Goal: Task Accomplishment & Management: Complete application form

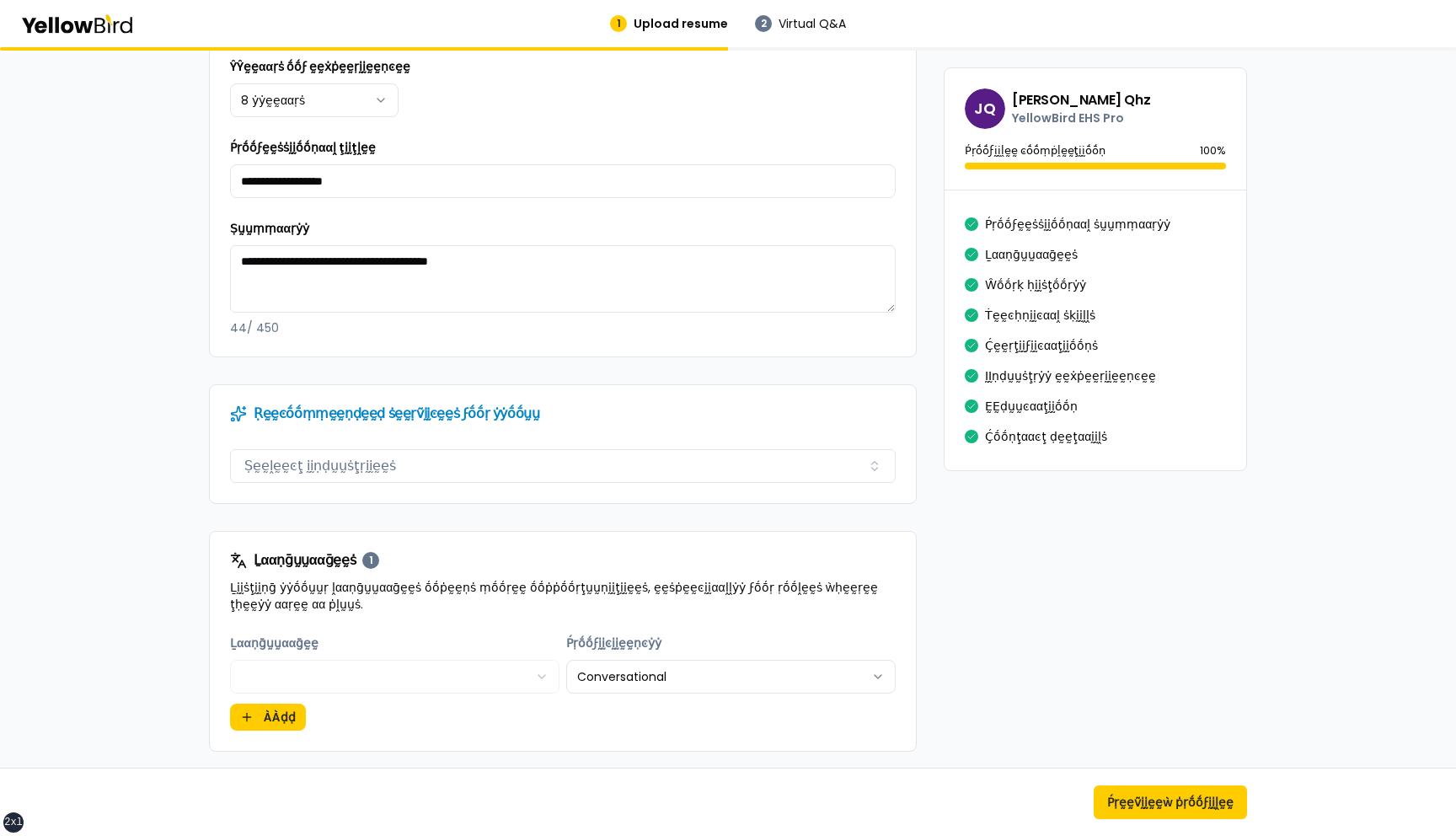
scroll to position [488, 0]
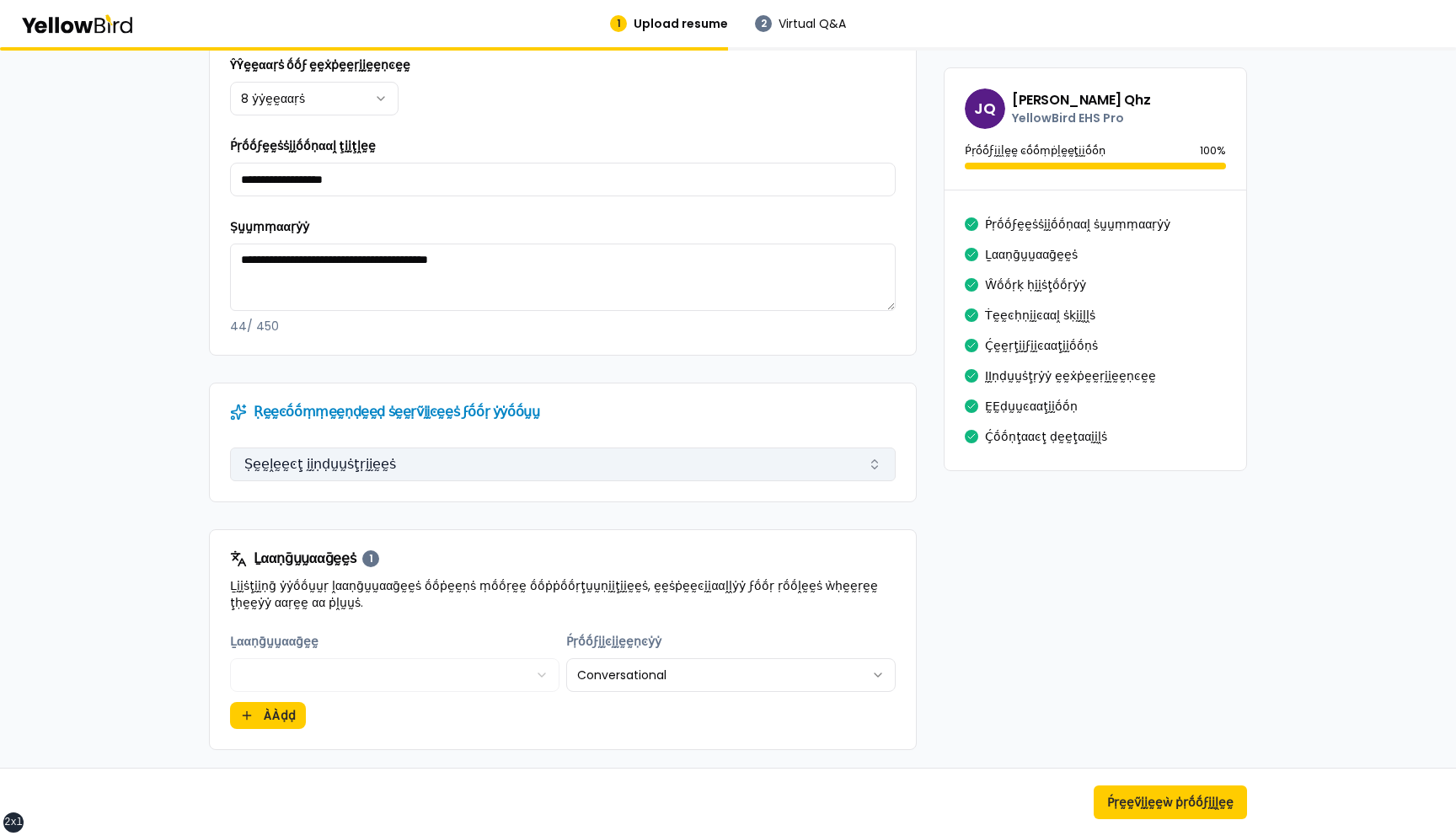
click at [412, 471] on button "Ṣḛḛḽḛḛͼţ ḭḭṇḍṵṵṡţṛḭḭḛḛṡ" at bounding box center [563, 464] width 666 height 33
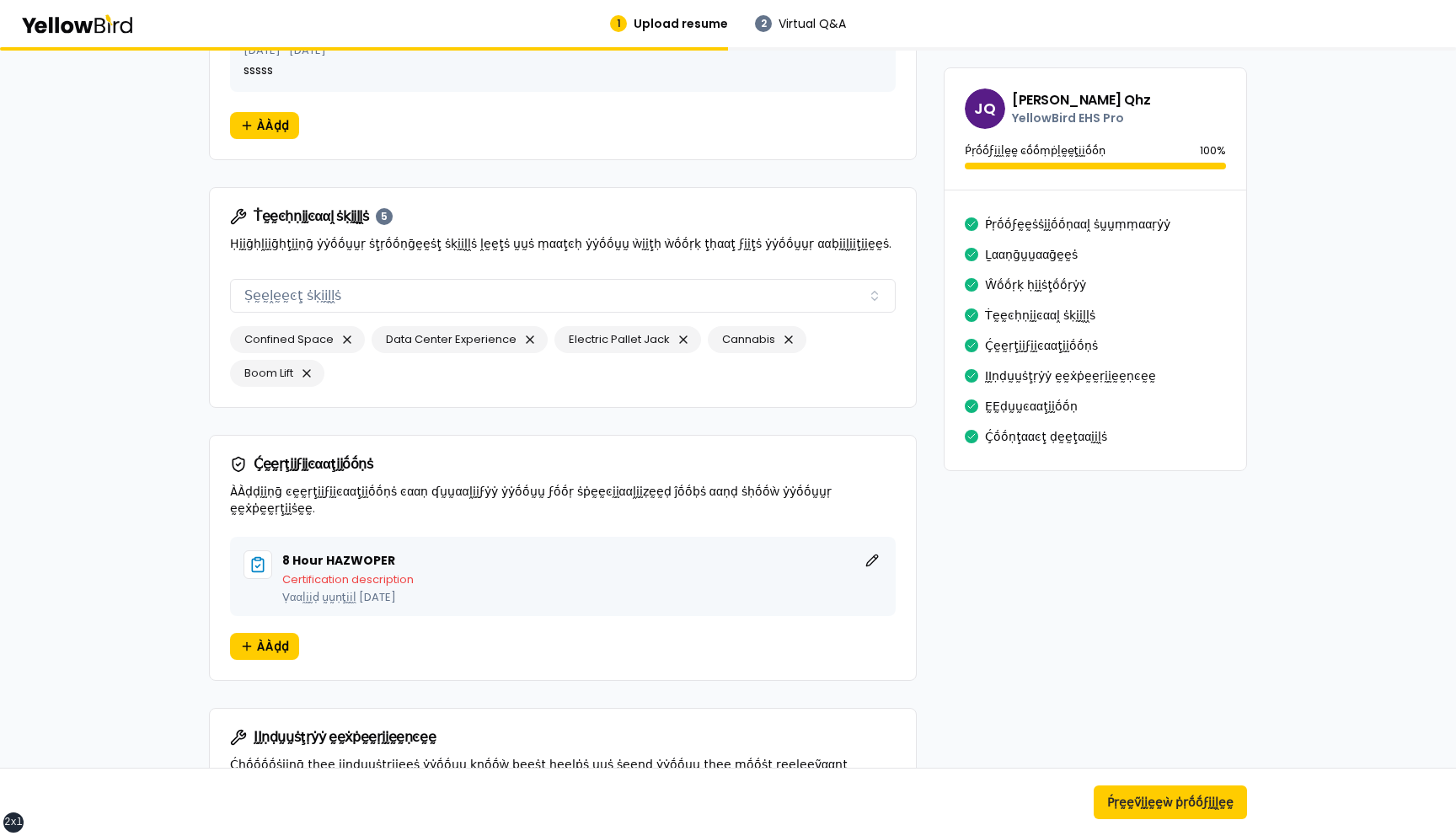
scroll to position [1386, 0]
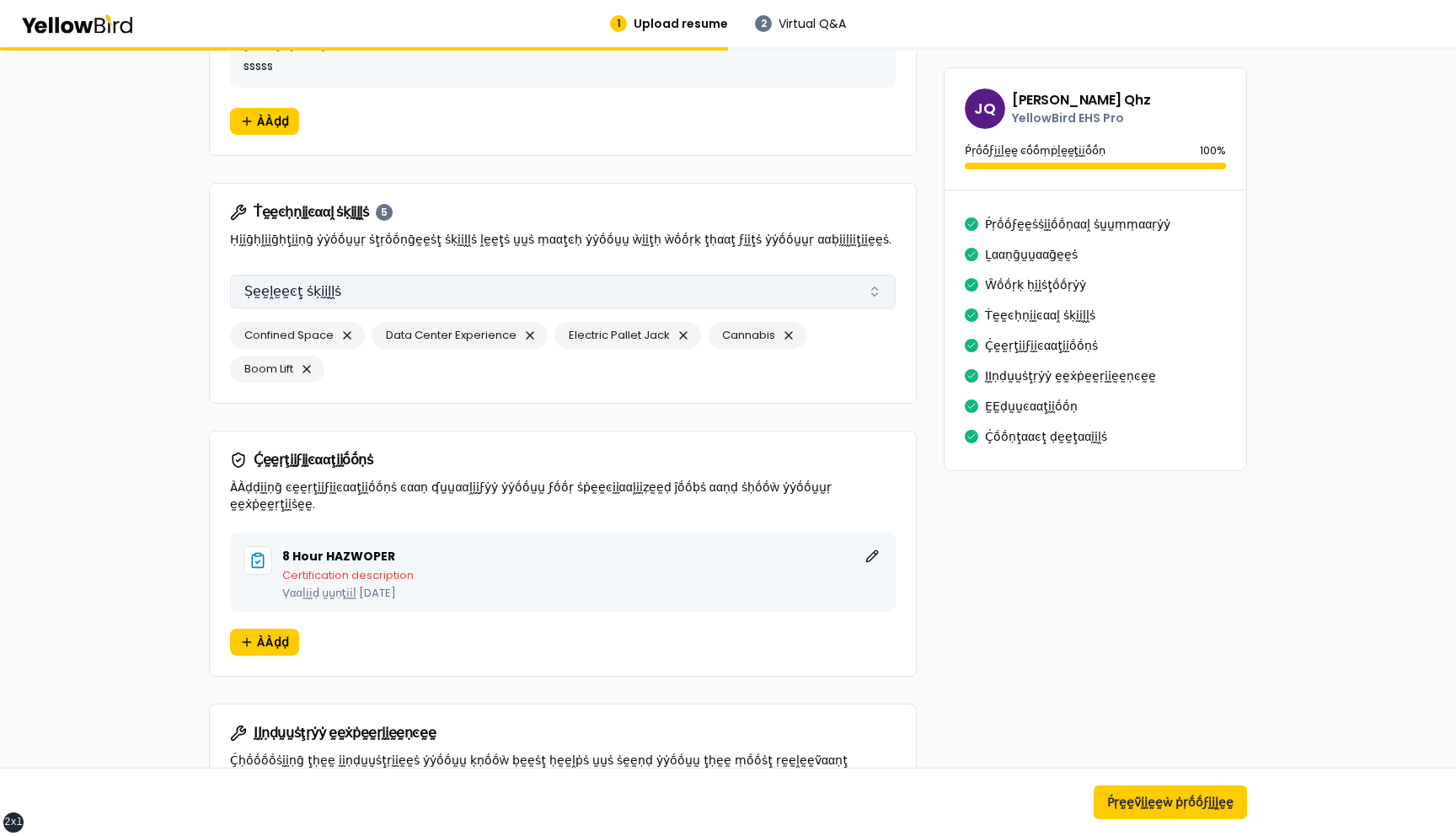
click at [407, 286] on button "Ṣḛḛḽḛḛͼţ ṡḳḭḭḽḽṡ" at bounding box center [563, 290] width 666 height 33
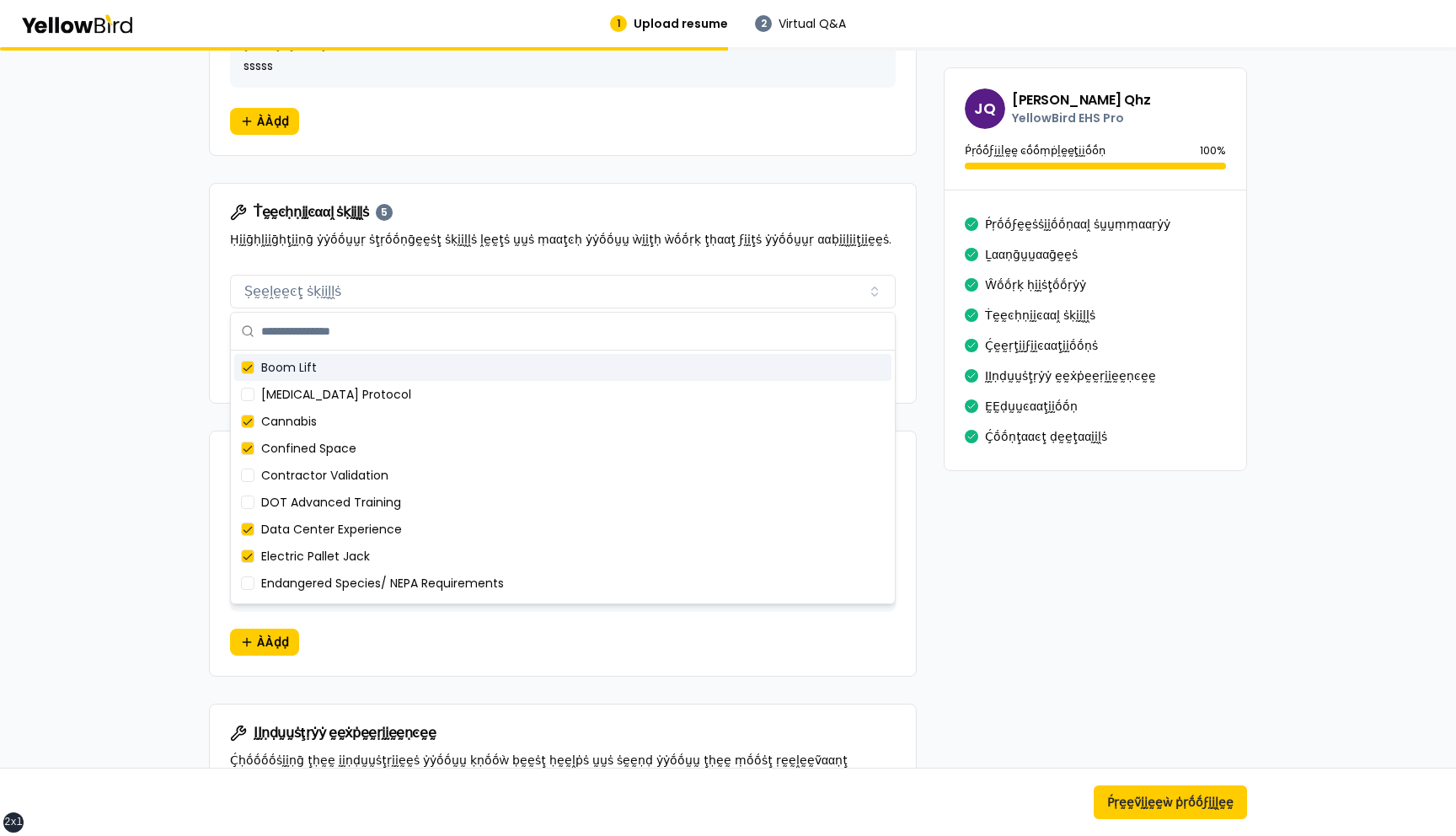
click at [144, 388] on div "**********" at bounding box center [728, 190] width 1456 height 3061
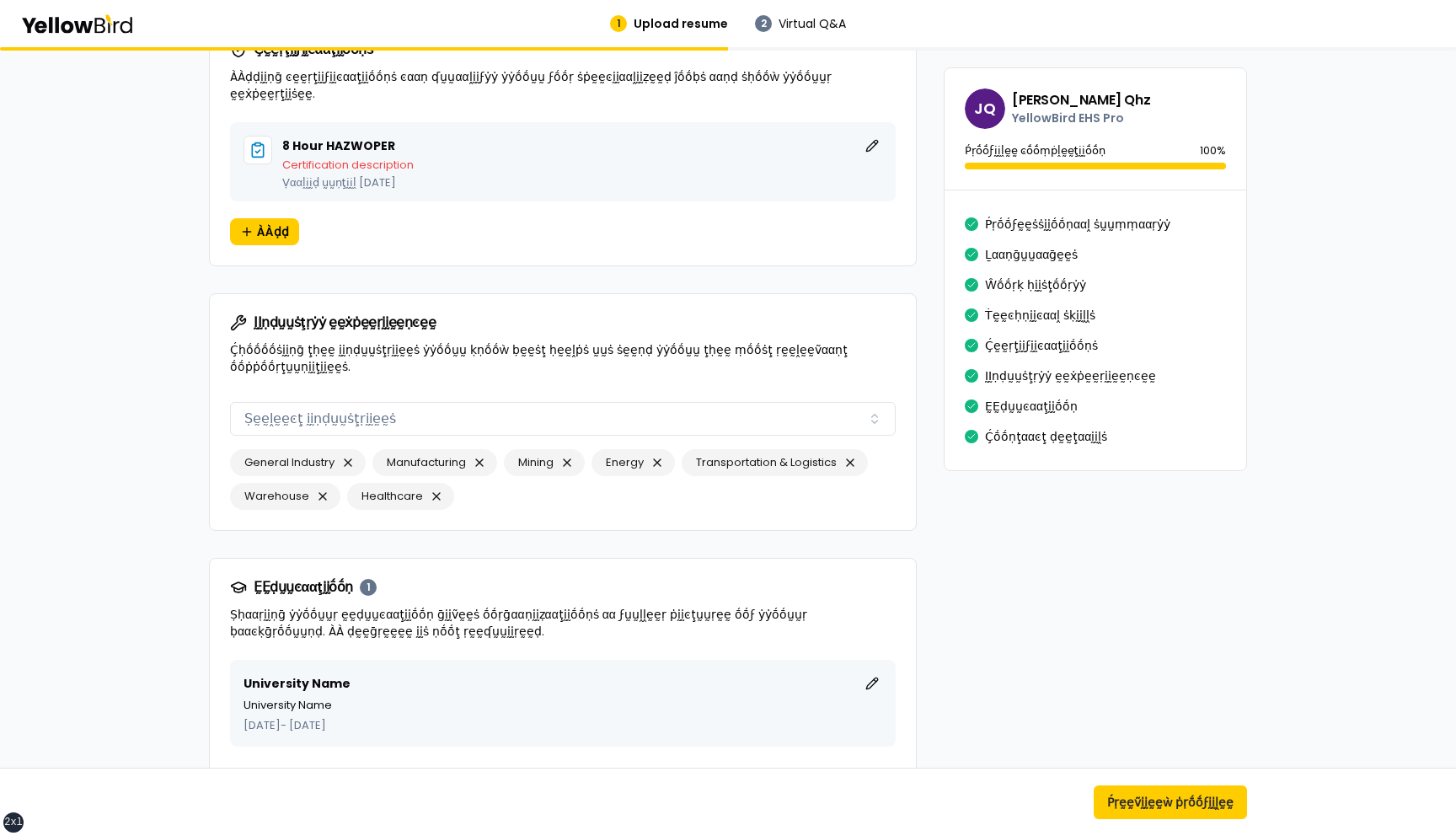
scroll to position [1817, 0]
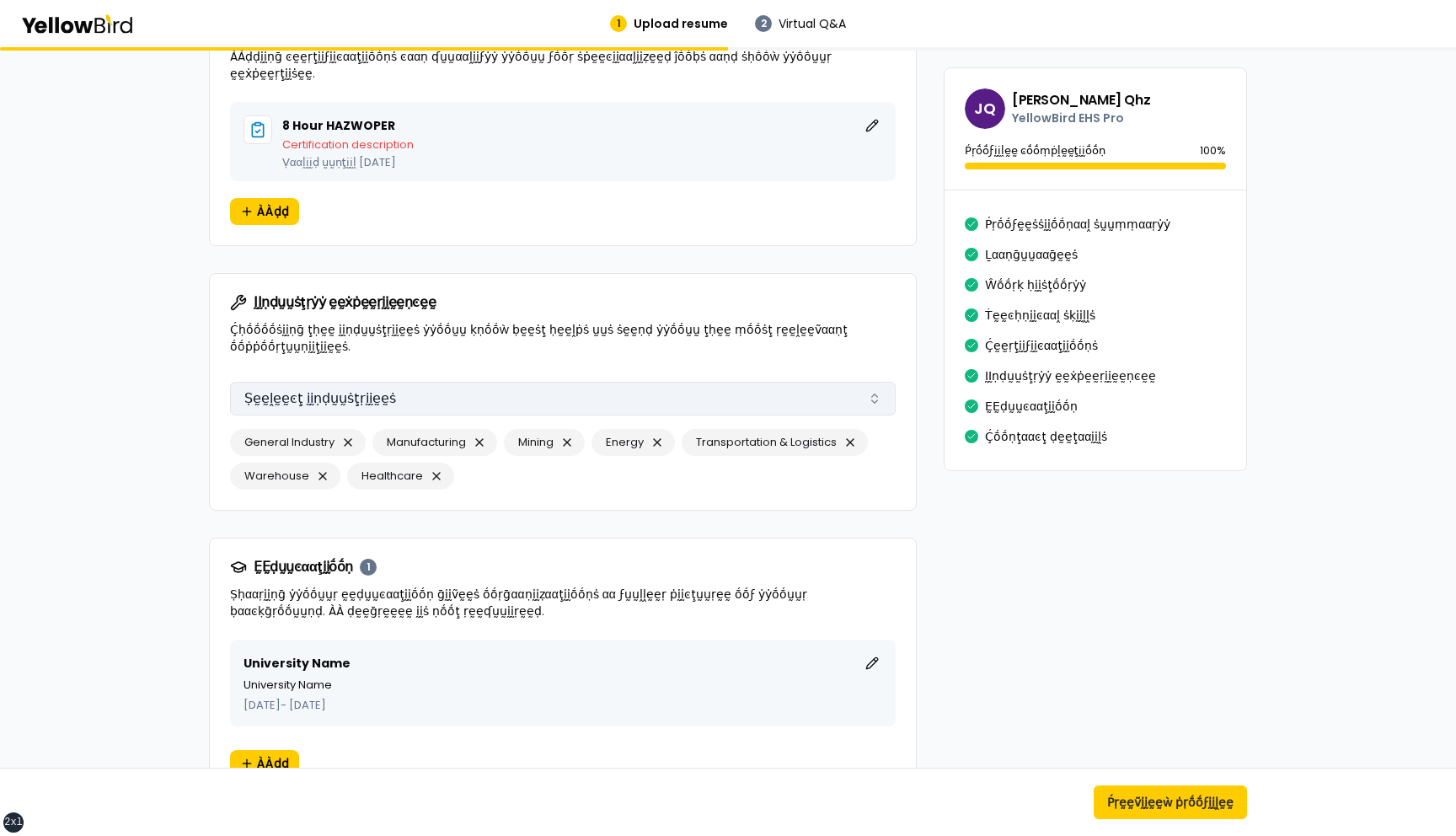
click at [366, 396] on button "Ṣḛḛḽḛḛͼţ ḭḭṇḍṵṵṡţṛḭḭḛḛṡ" at bounding box center [563, 398] width 666 height 33
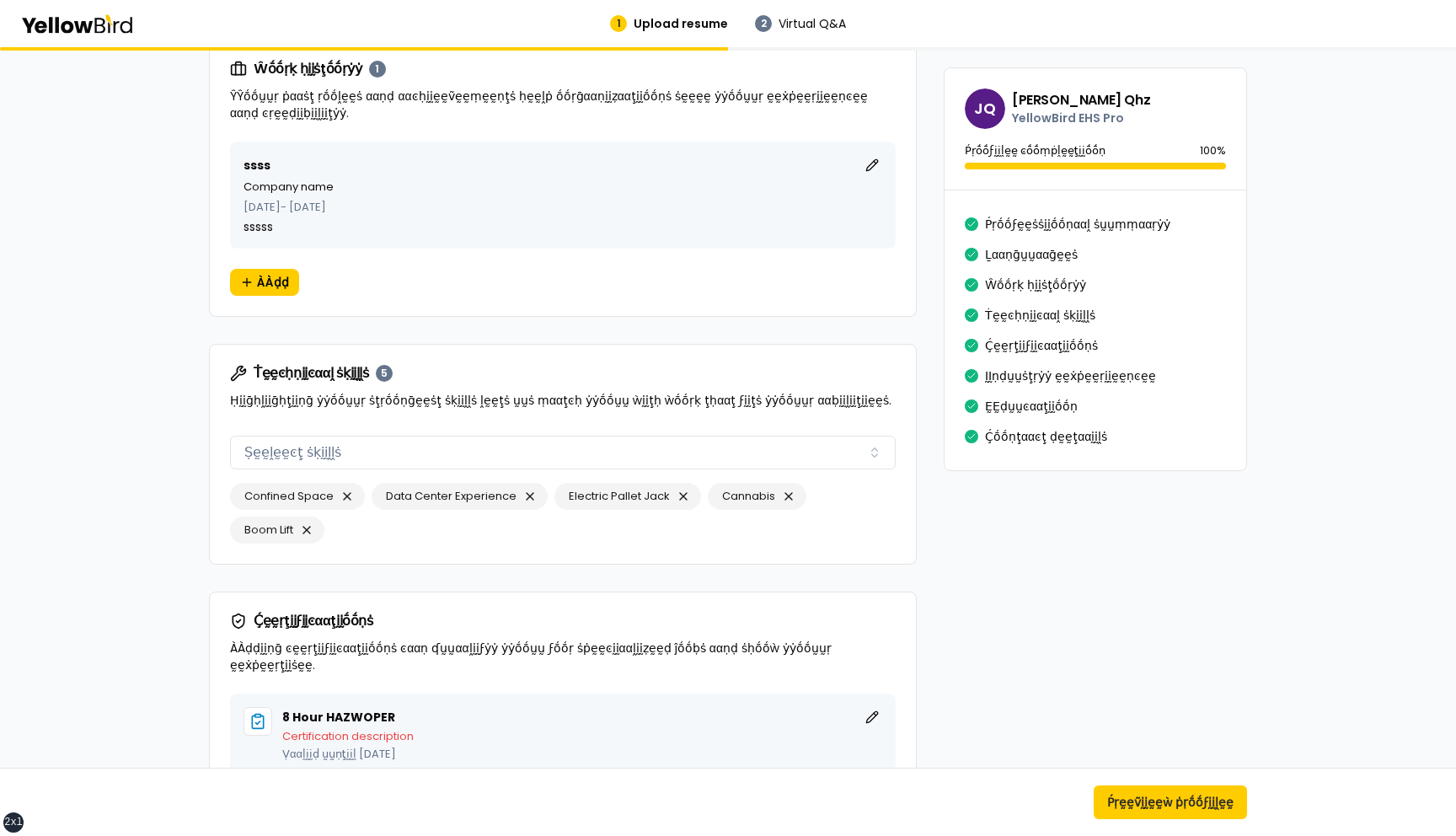
scroll to position [1224, 0]
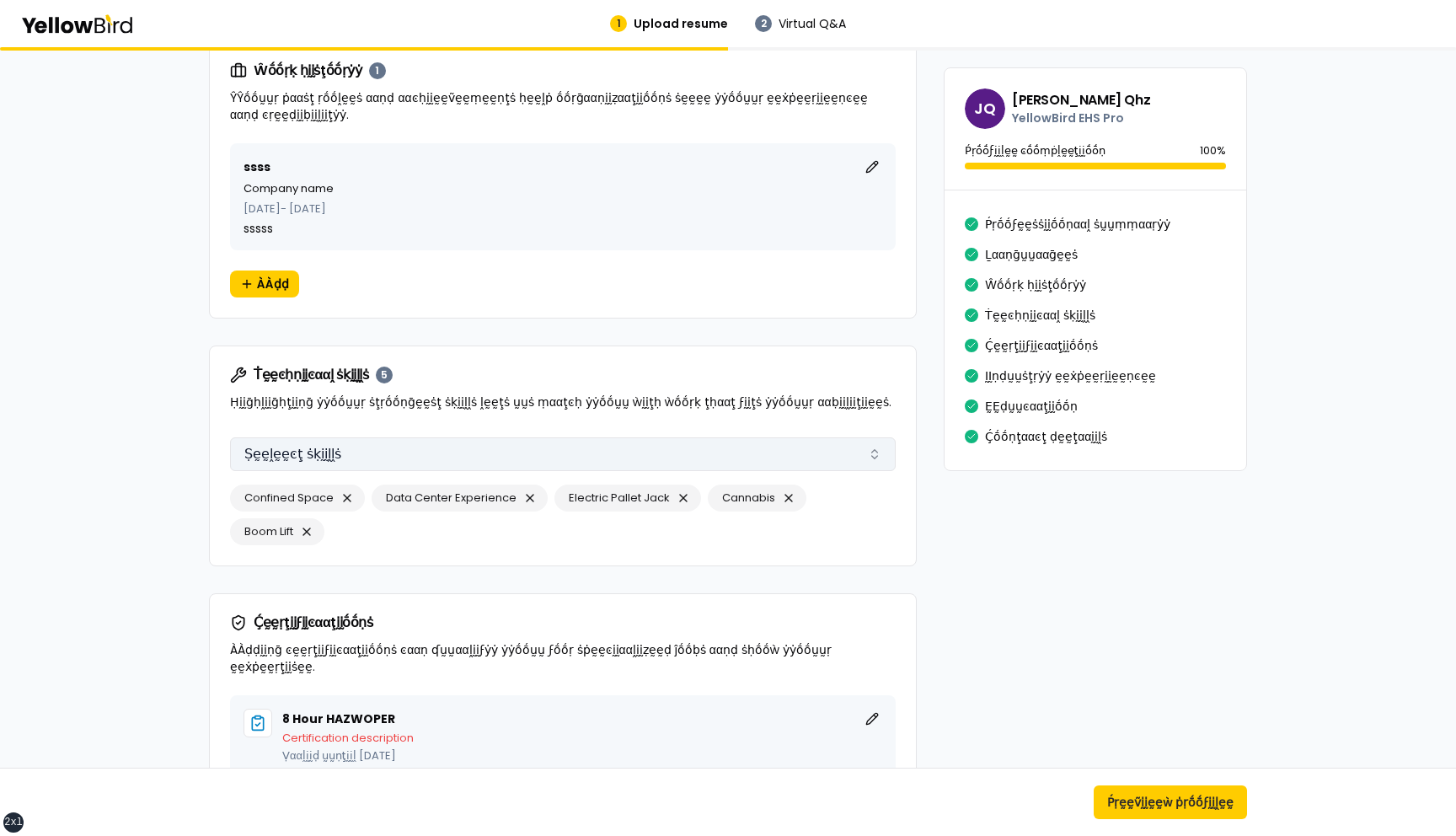
click at [321, 449] on button "Ṣḛḛḽḛḛͼţ ṡḳḭḭḽḽṡ" at bounding box center [563, 453] width 666 height 33
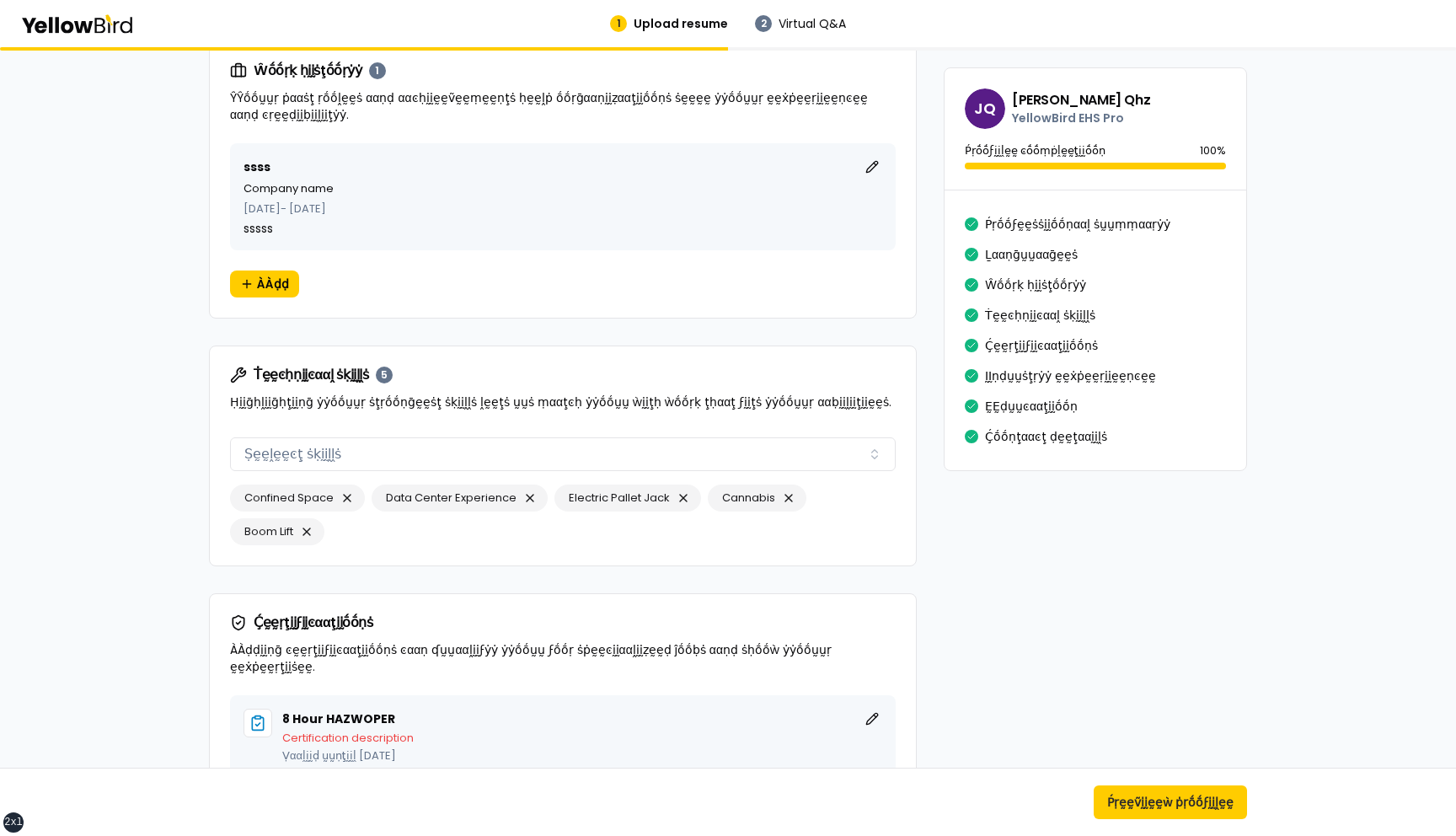
click at [160, 470] on div "**********" at bounding box center [728, 353] width 1456 height 3061
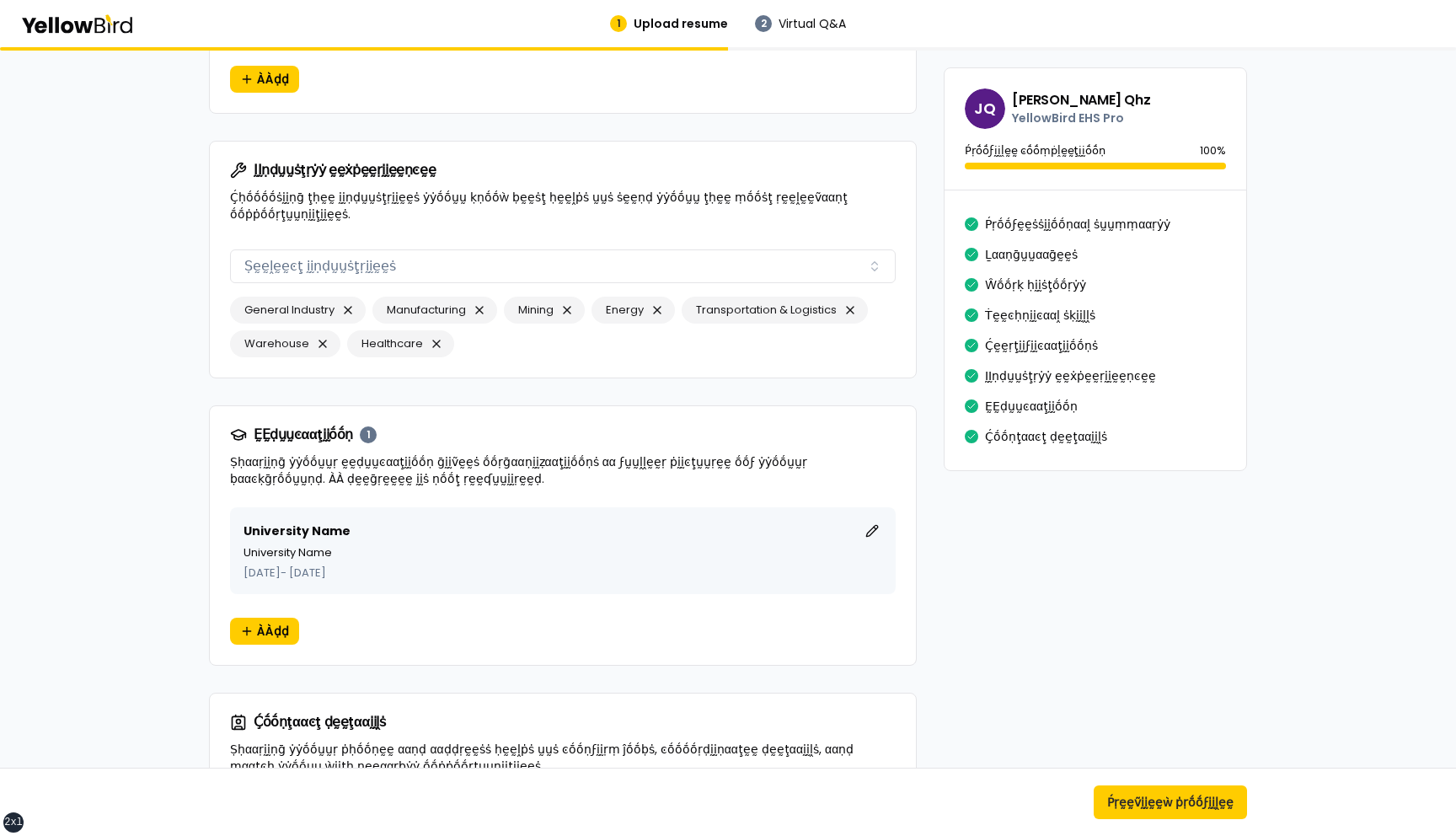
scroll to position [1952, 0]
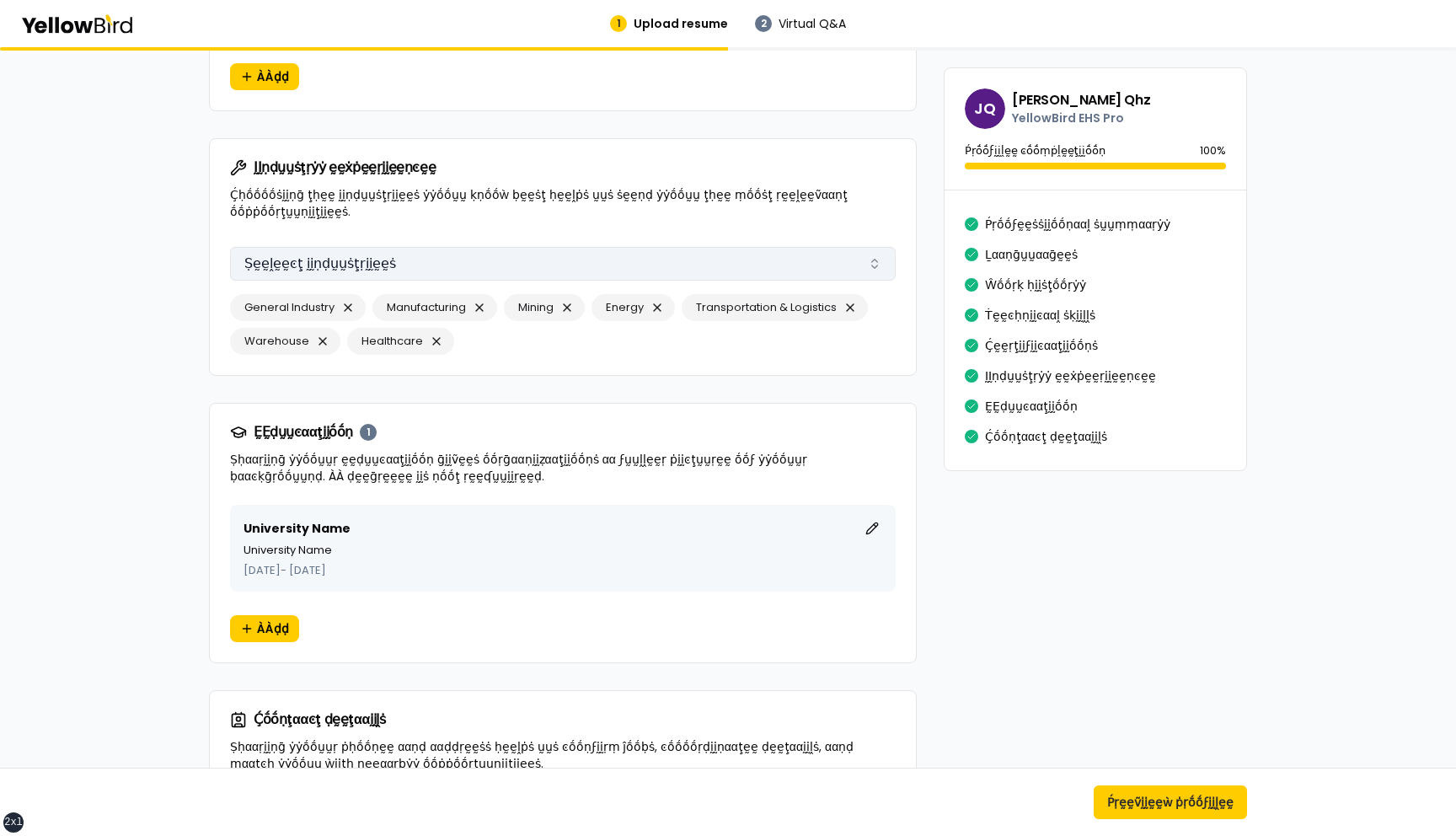
click at [555, 250] on button "Ṣḛḛḽḛḛͼţ ḭḭṇḍṵṵṡţṛḭḭḛḛṡ" at bounding box center [563, 263] width 666 height 33
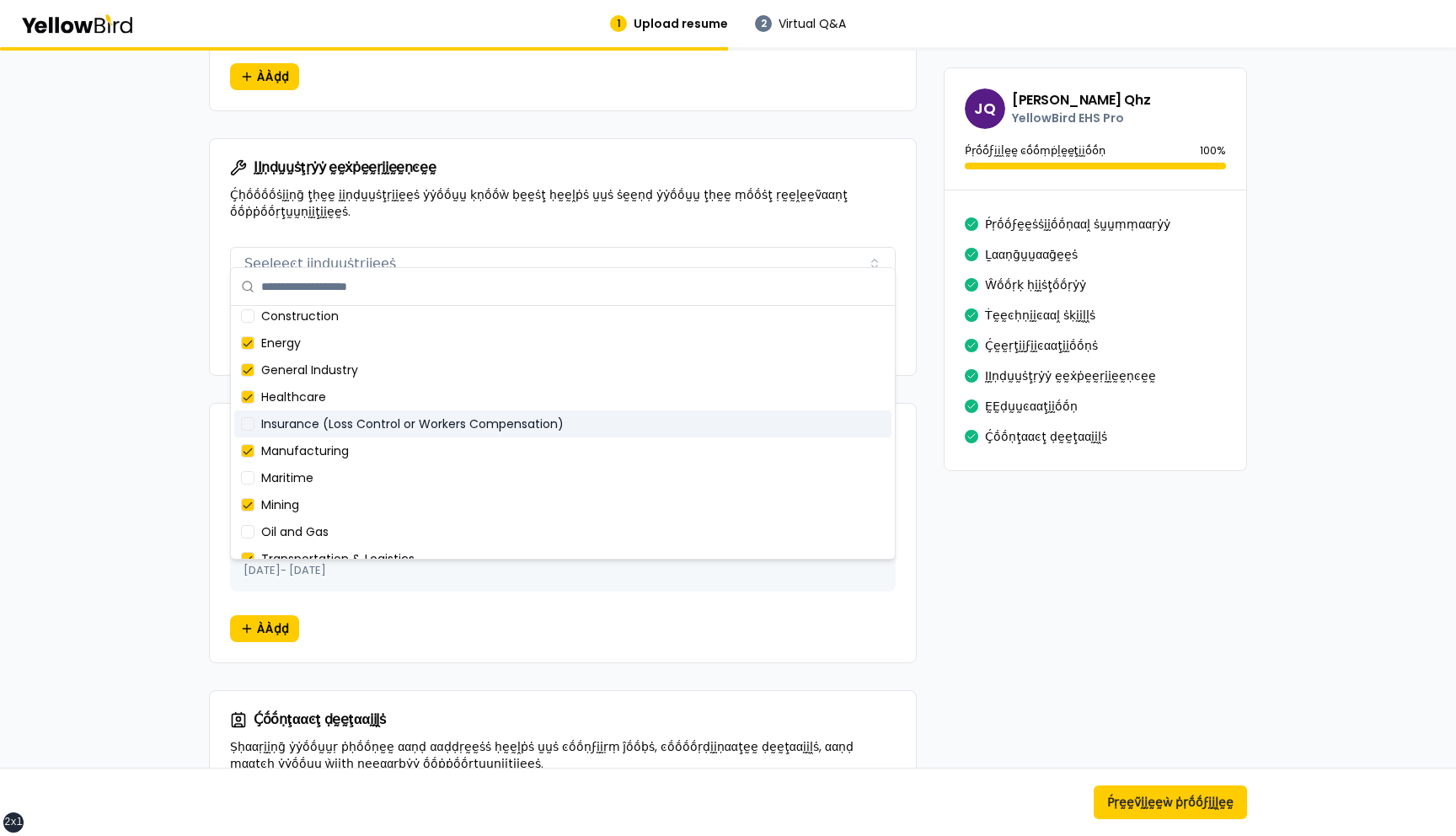
scroll to position [0, 0]
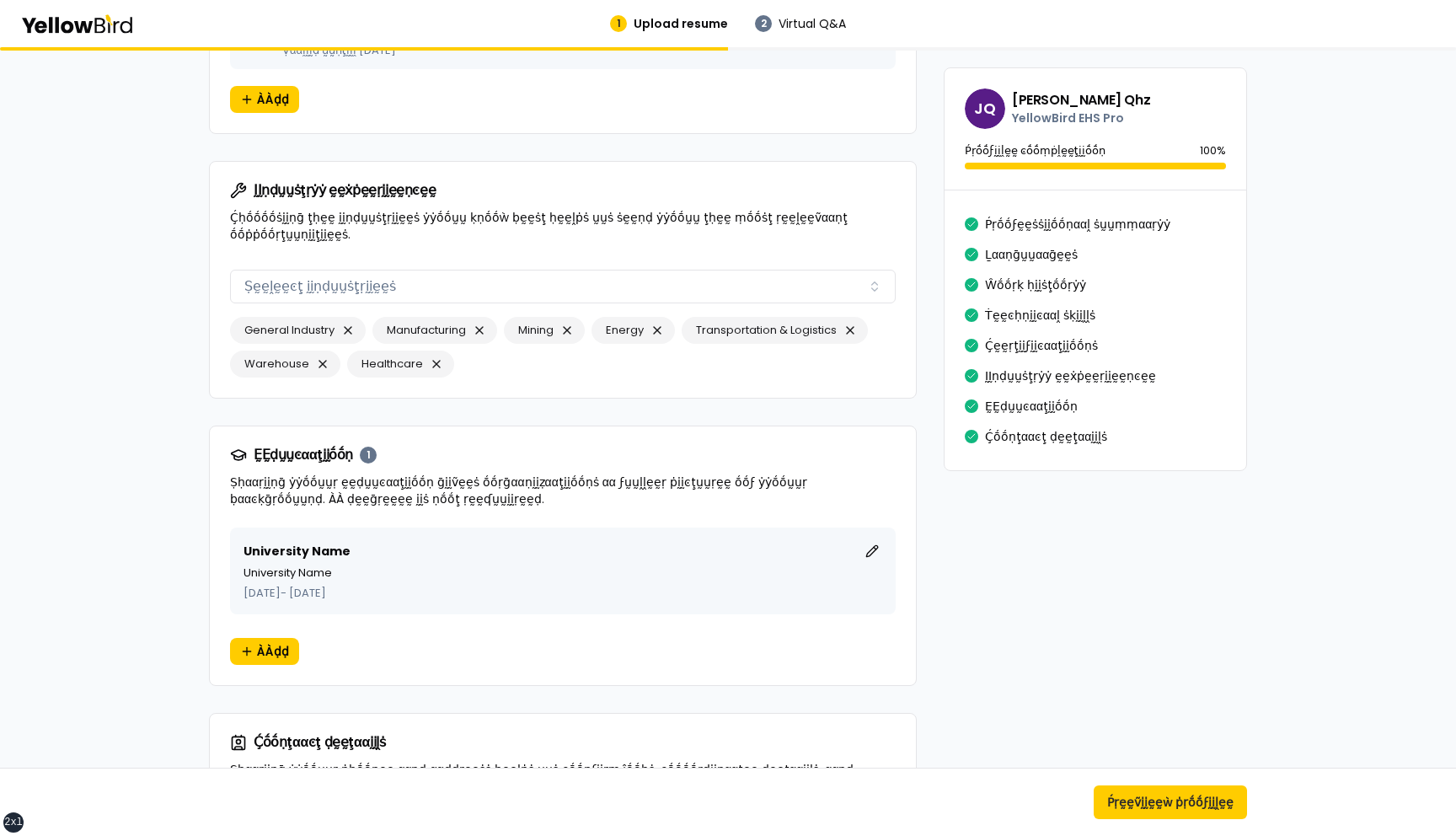
scroll to position [1925, 0]
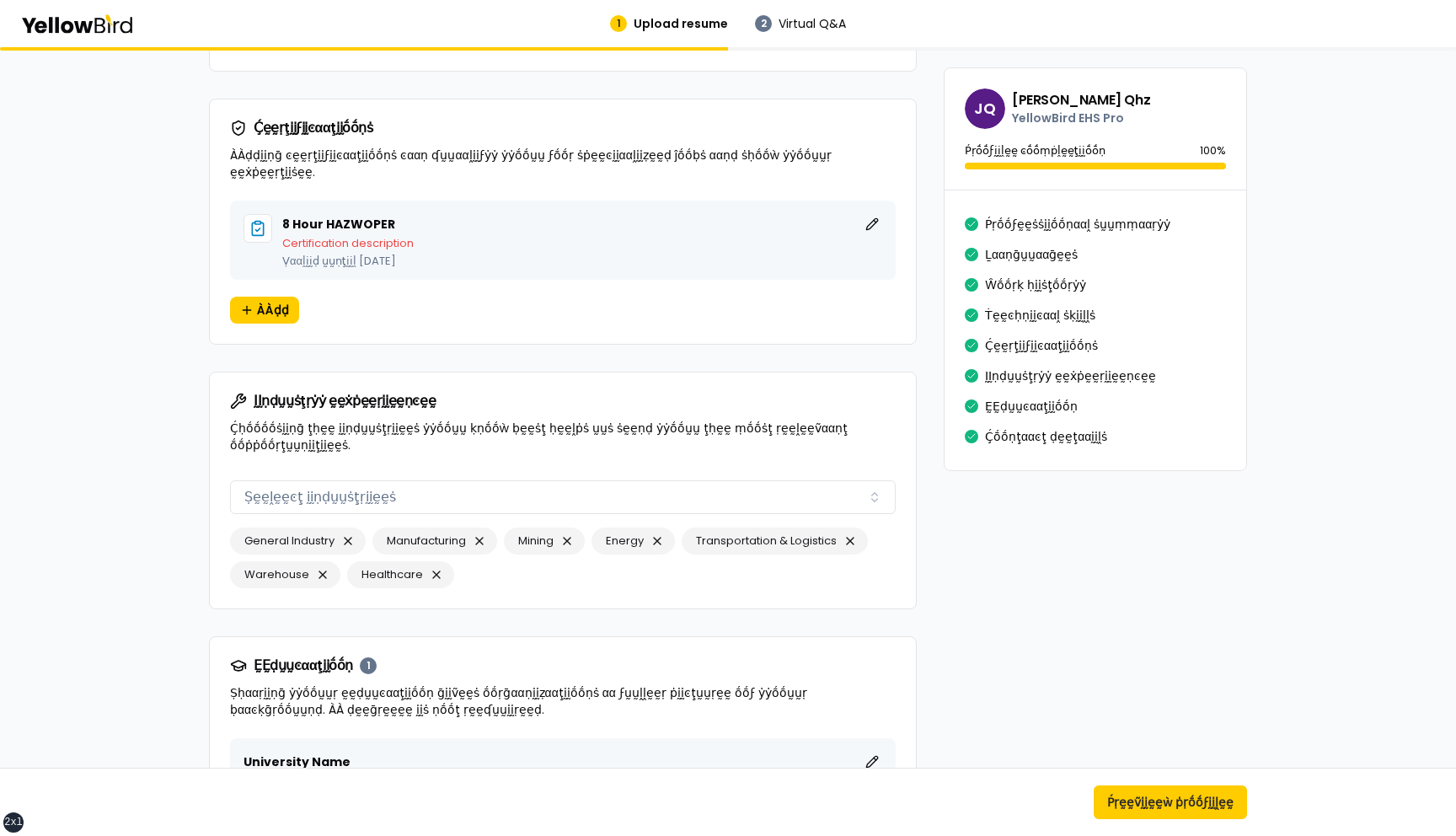
scroll to position [1698, 0]
